Goal: Information Seeking & Learning: Learn about a topic

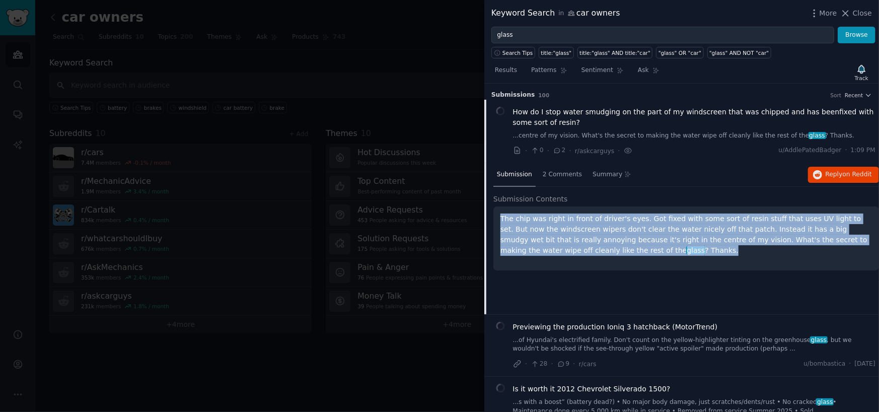
scroll to position [16, 0]
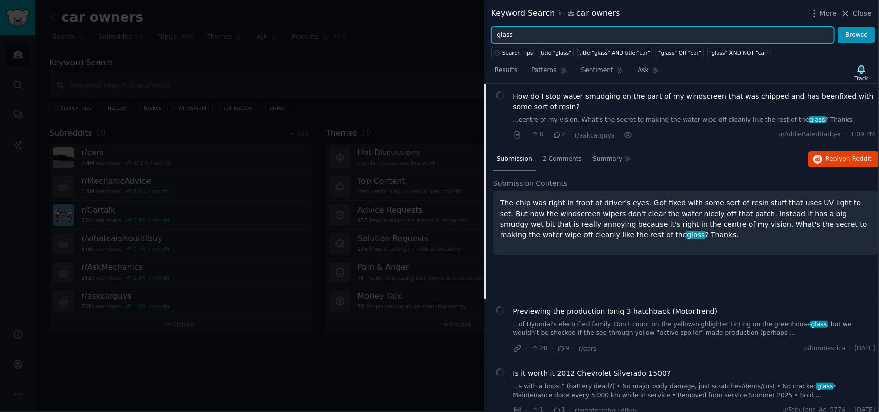
drag, startPoint x: 565, startPoint y: 35, endPoint x: 433, endPoint y: 35, distance: 132.4
click at [433, 35] on div "Keyword Search in car owners More Close glass Browse Search Tips title:"glass" …" at bounding box center [439, 206] width 879 height 412
type input "brakes"
click at [838, 27] on button "Browse" at bounding box center [857, 35] width 38 height 17
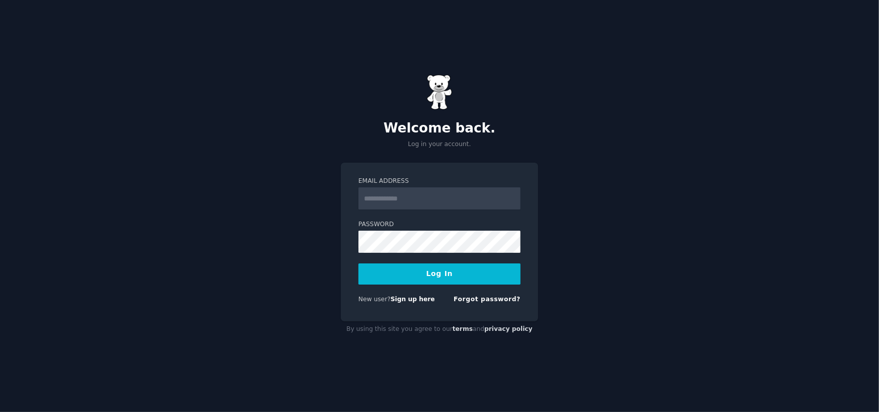
click at [379, 201] on input "Email Address" at bounding box center [439, 198] width 162 height 22
type input "**********"
click at [413, 281] on button "Log In" at bounding box center [439, 273] width 162 height 21
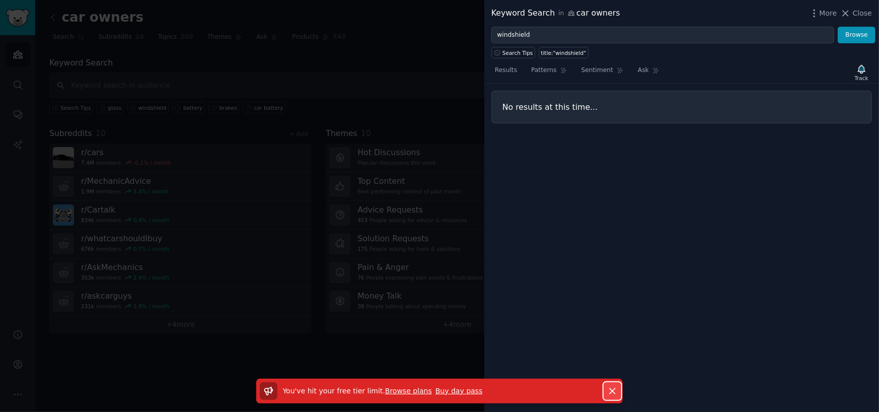
click at [613, 394] on icon "button" at bounding box center [612, 391] width 11 height 11
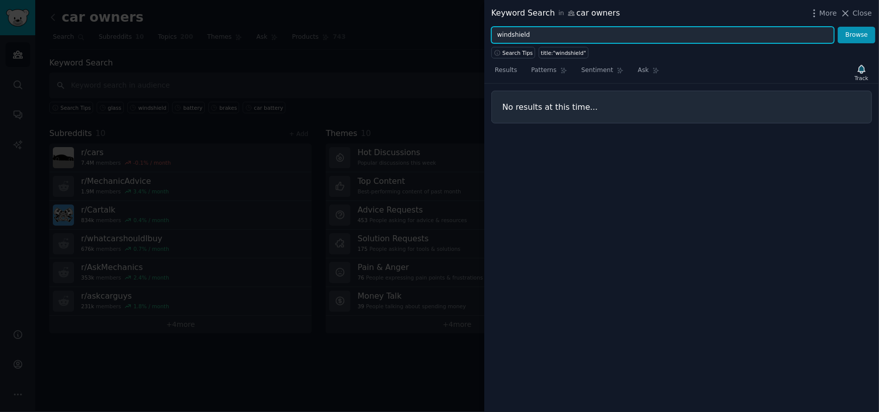
click at [554, 35] on input "windshield" at bounding box center [662, 35] width 343 height 17
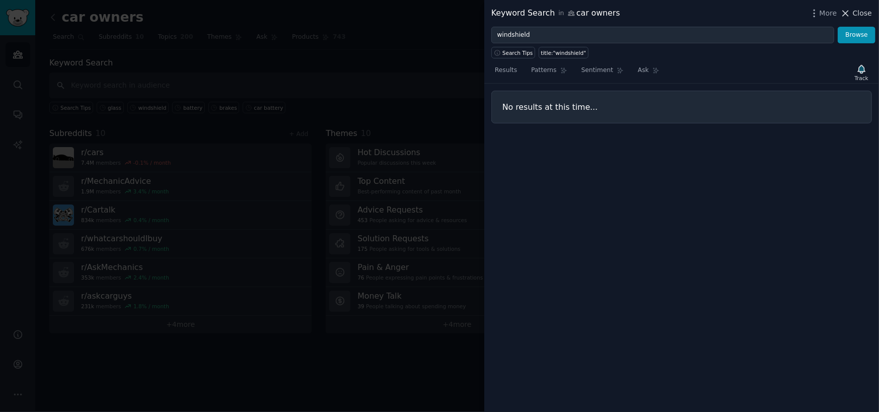
click at [861, 12] on span "Close" at bounding box center [862, 13] width 19 height 11
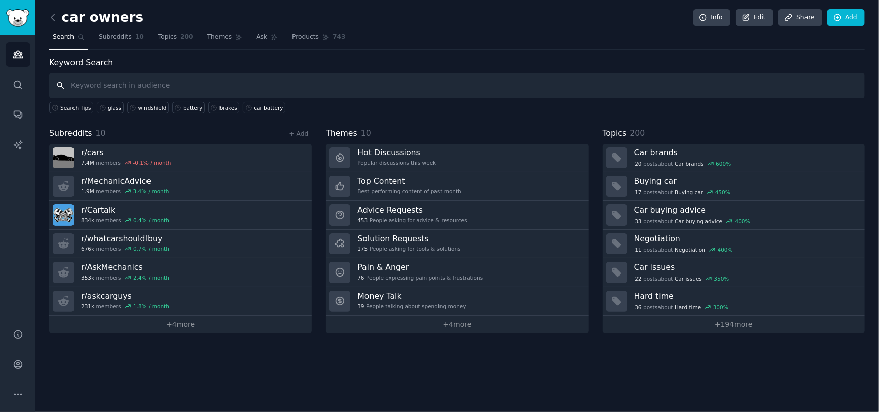
click at [181, 79] on input "text" at bounding box center [457, 86] width 816 height 26
type input "brakes"
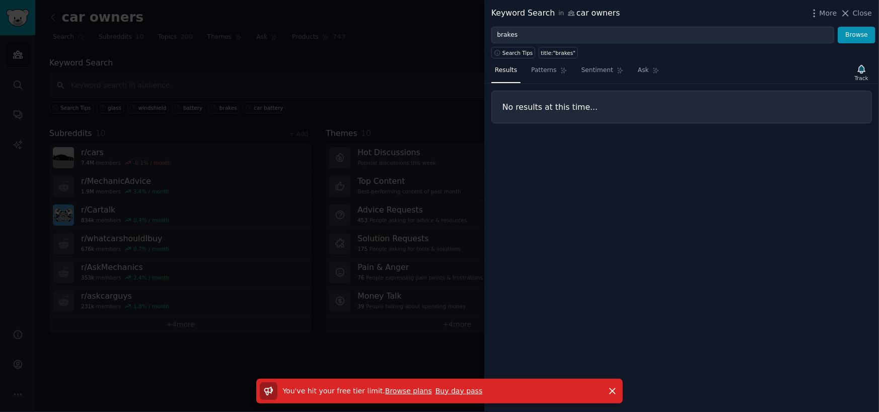
click at [325, 391] on span "You've hit your free tier limit ." at bounding box center [334, 391] width 102 height 8
click at [400, 387] on link "Browse plans" at bounding box center [408, 391] width 47 height 8
